Goal: Find specific page/section

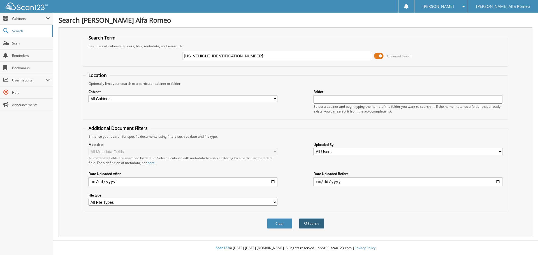
type input "[US_VEHICLE_IDENTIFICATION_NUMBER]"
click at [311, 226] on button "Search" at bounding box center [311, 224] width 25 height 10
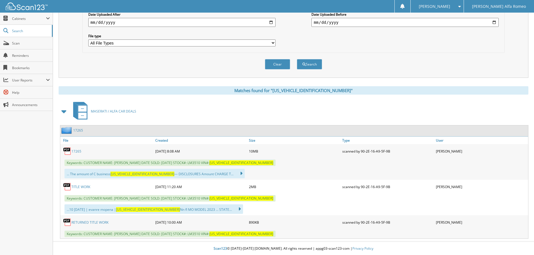
scroll to position [160, 0]
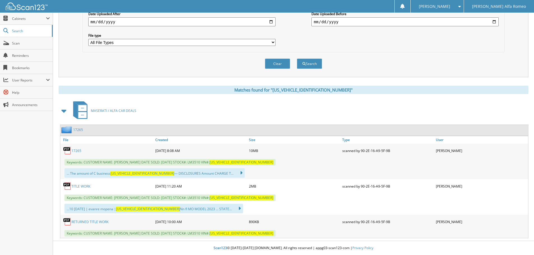
click at [76, 150] on link "17265" at bounding box center [76, 151] width 10 height 5
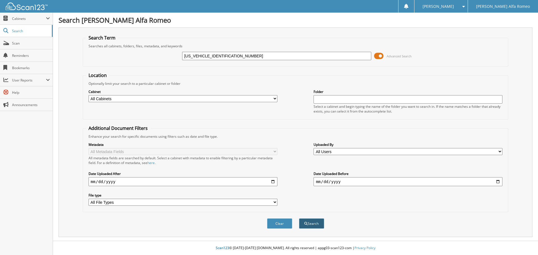
type input "ZAM57XSA8K1310065"
click at [315, 224] on button "Search" at bounding box center [311, 224] width 25 height 10
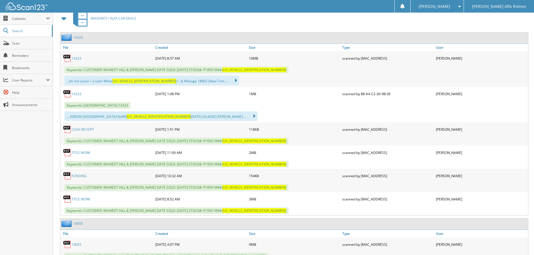
scroll to position [252, 0]
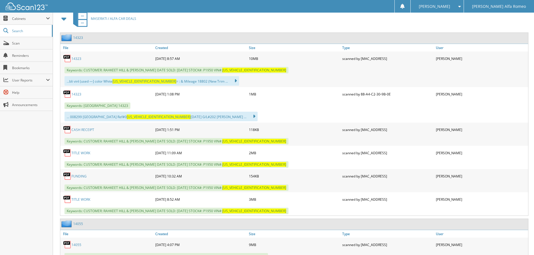
click at [78, 94] on link "14323" at bounding box center [76, 94] width 10 height 5
click at [77, 58] on link "14323" at bounding box center [76, 58] width 10 height 5
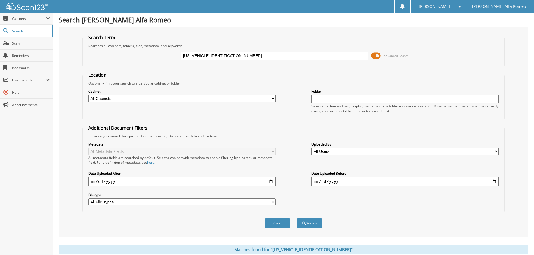
scroll to position [0, 0]
drag, startPoint x: 230, startPoint y: 58, endPoint x: 176, endPoint y: 59, distance: 54.1
click at [176, 59] on div "ZAM57XSA8K1310065 Advanced Search" at bounding box center [293, 55] width 416 height 15
paste input "N661YUM4PX414563"
type input "[US_VEHICLE_IDENTIFICATION_NUMBER]"
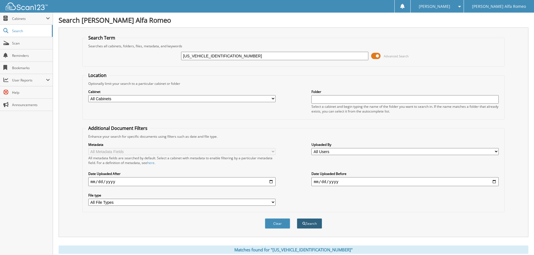
click at [306, 226] on button "Search" at bounding box center [309, 224] width 25 height 10
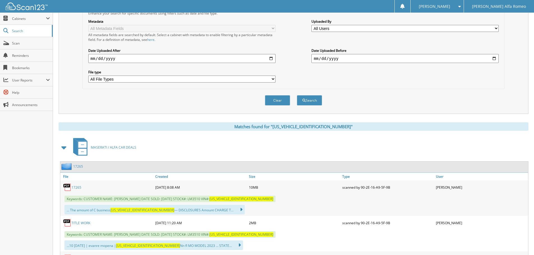
scroll to position [160, 0]
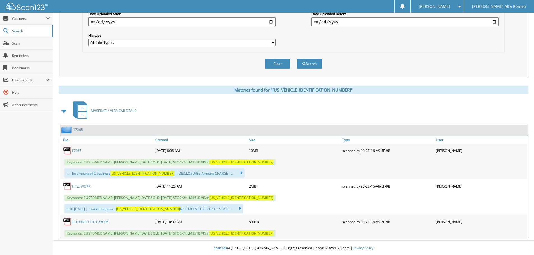
click at [77, 152] on link "17265" at bounding box center [76, 151] width 10 height 5
